Goal: Task Accomplishment & Management: Complete application form

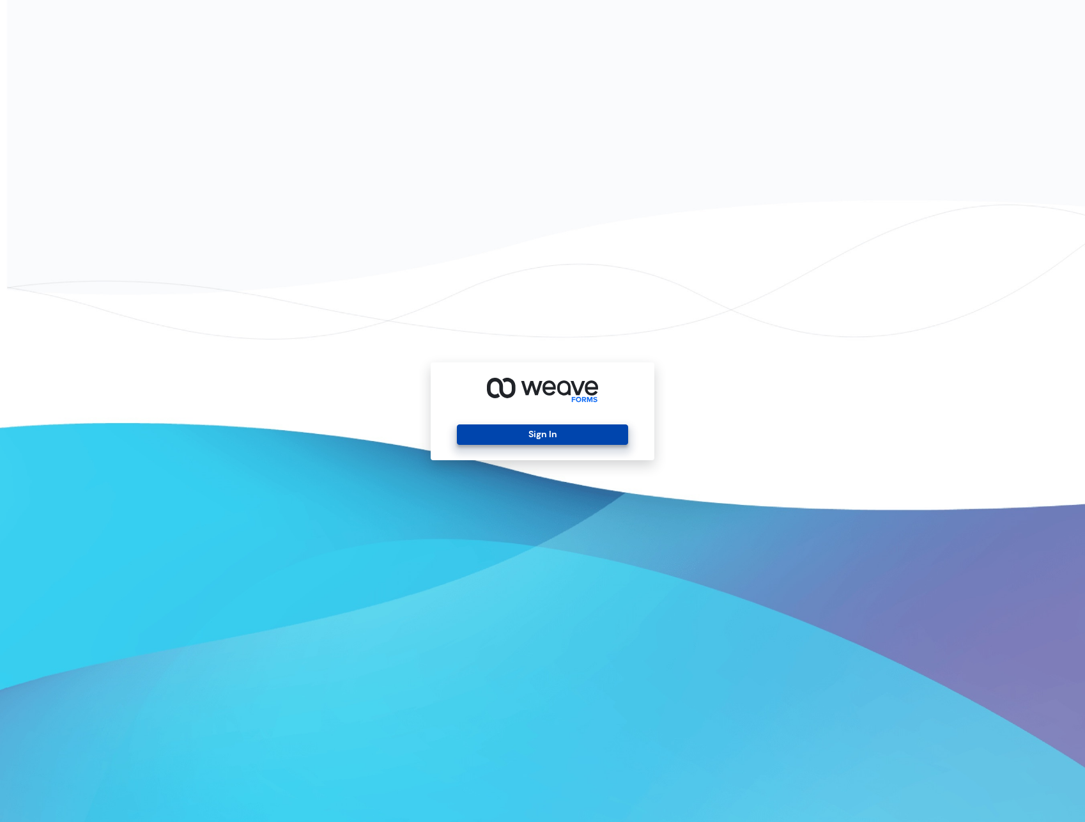
click at [569, 430] on button "Sign In" at bounding box center [542, 434] width 171 height 20
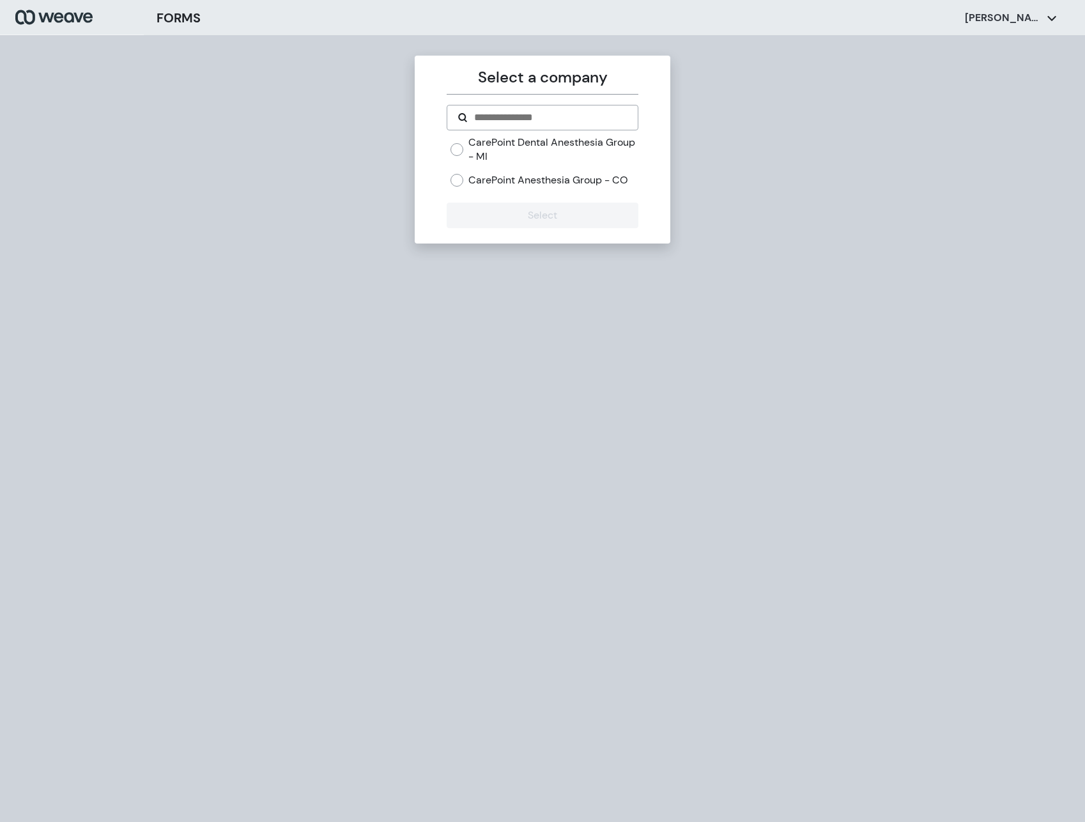
click at [507, 147] on label "CarePoint Dental Anesthesia Group - MI" at bounding box center [552, 148] width 169 height 27
click at [507, 227] on button "Select" at bounding box center [542, 216] width 191 height 26
